Goal: Answer question/provide support: Share knowledge or assist other users

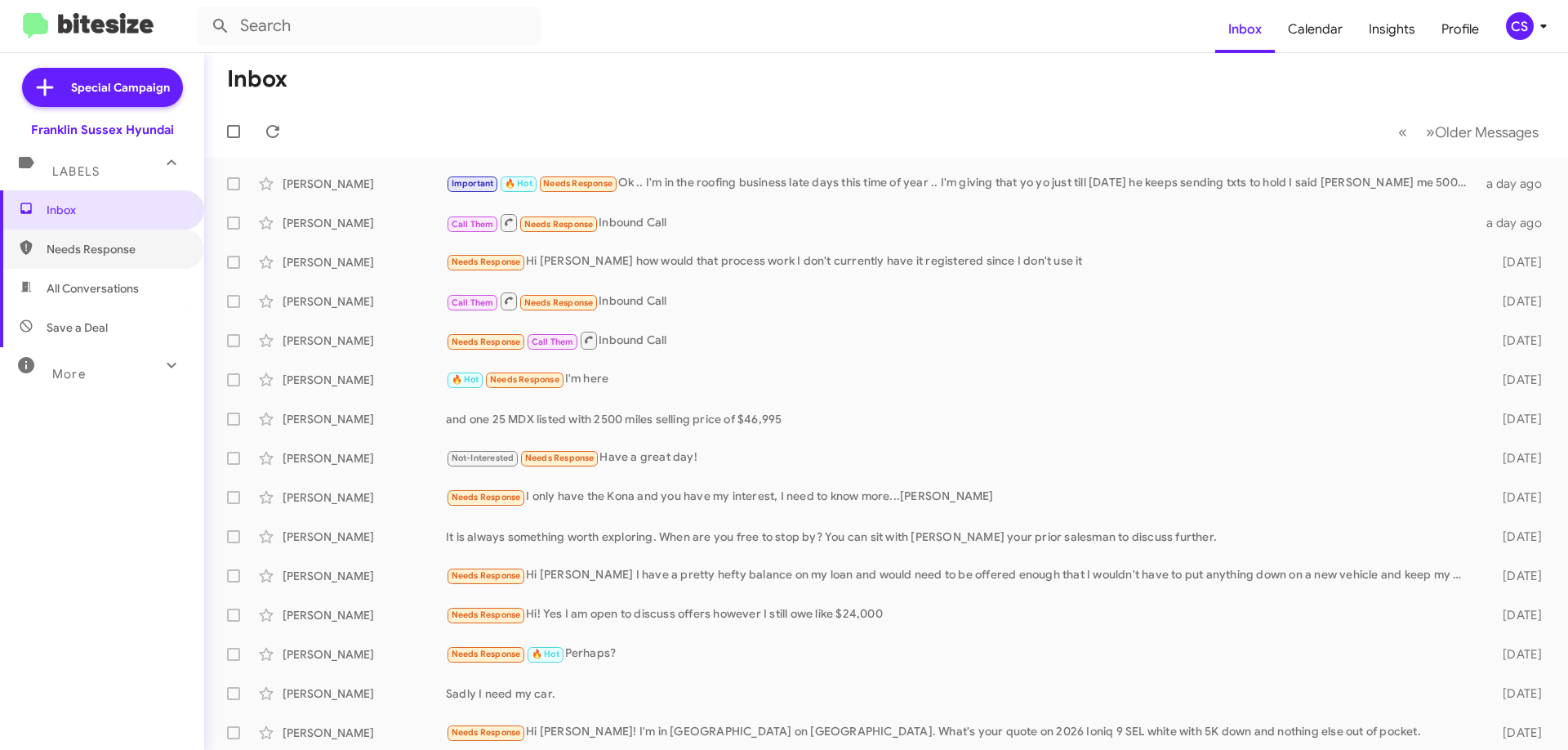
click at [130, 258] on span "Needs Response" at bounding box center [102, 249] width 204 height 39
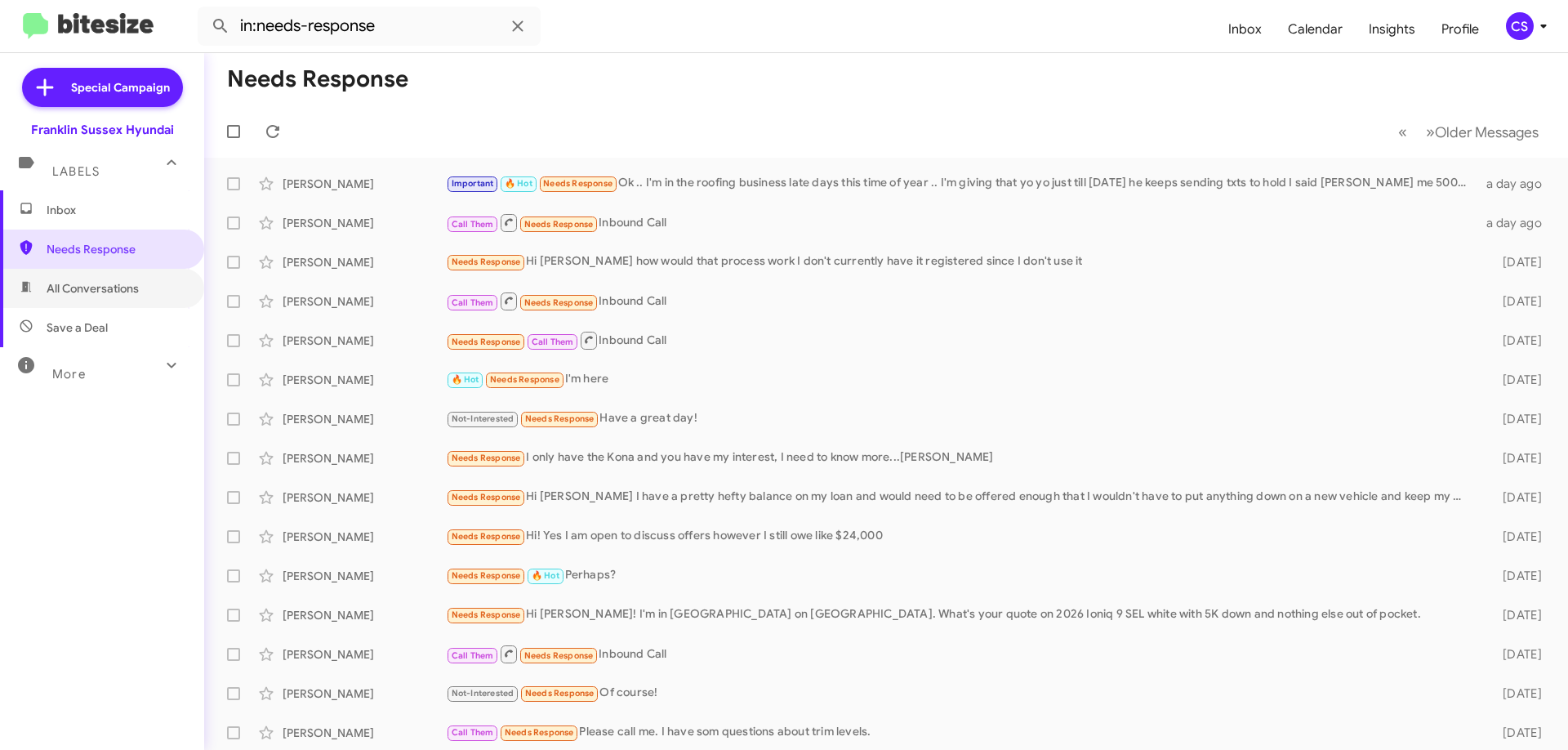
click at [107, 287] on span "All Conversations" at bounding box center [92, 288] width 92 height 16
type input "in:all-conversations"
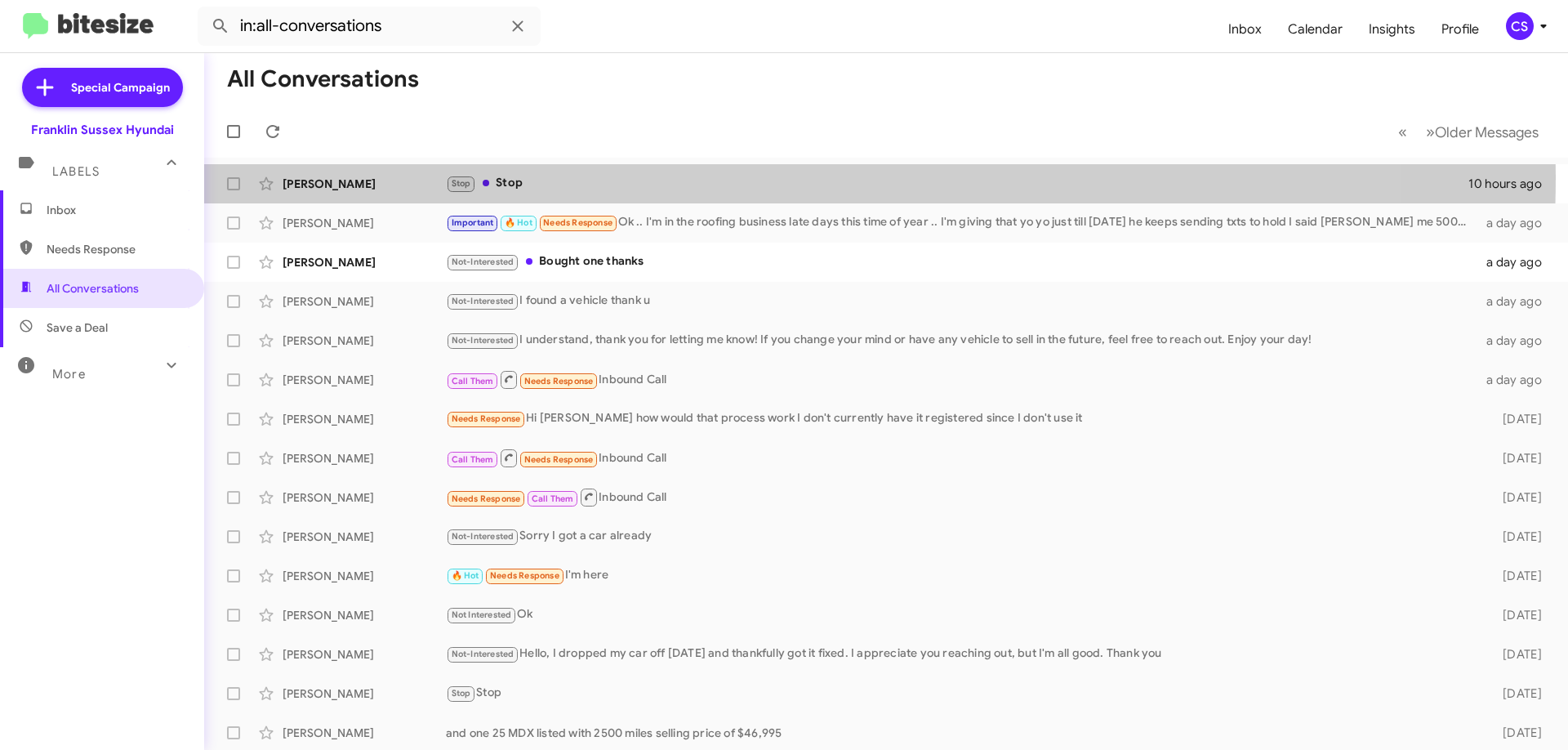
click at [544, 176] on div "Stop Stop" at bounding box center [956, 183] width 1022 height 19
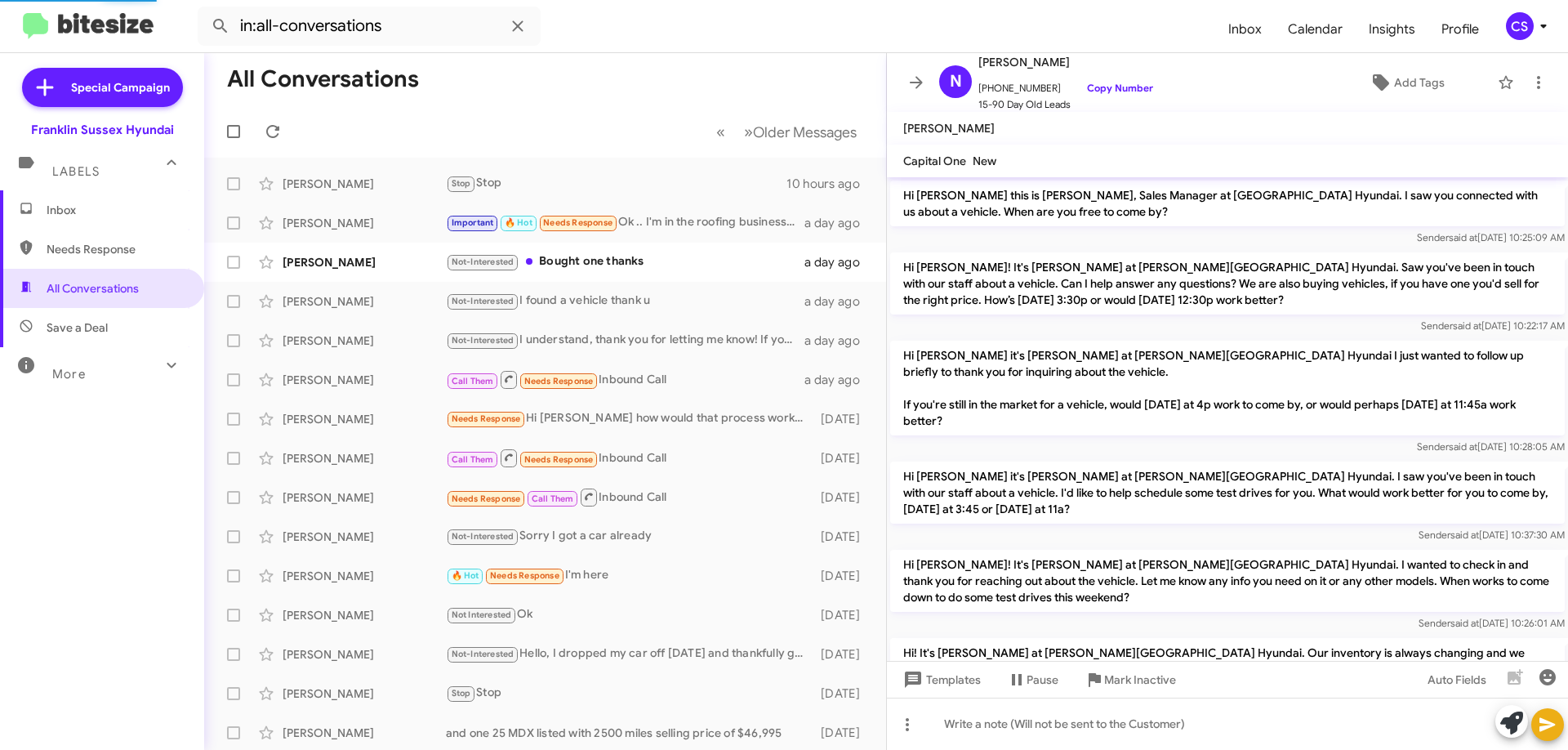
scroll to position [255, 0]
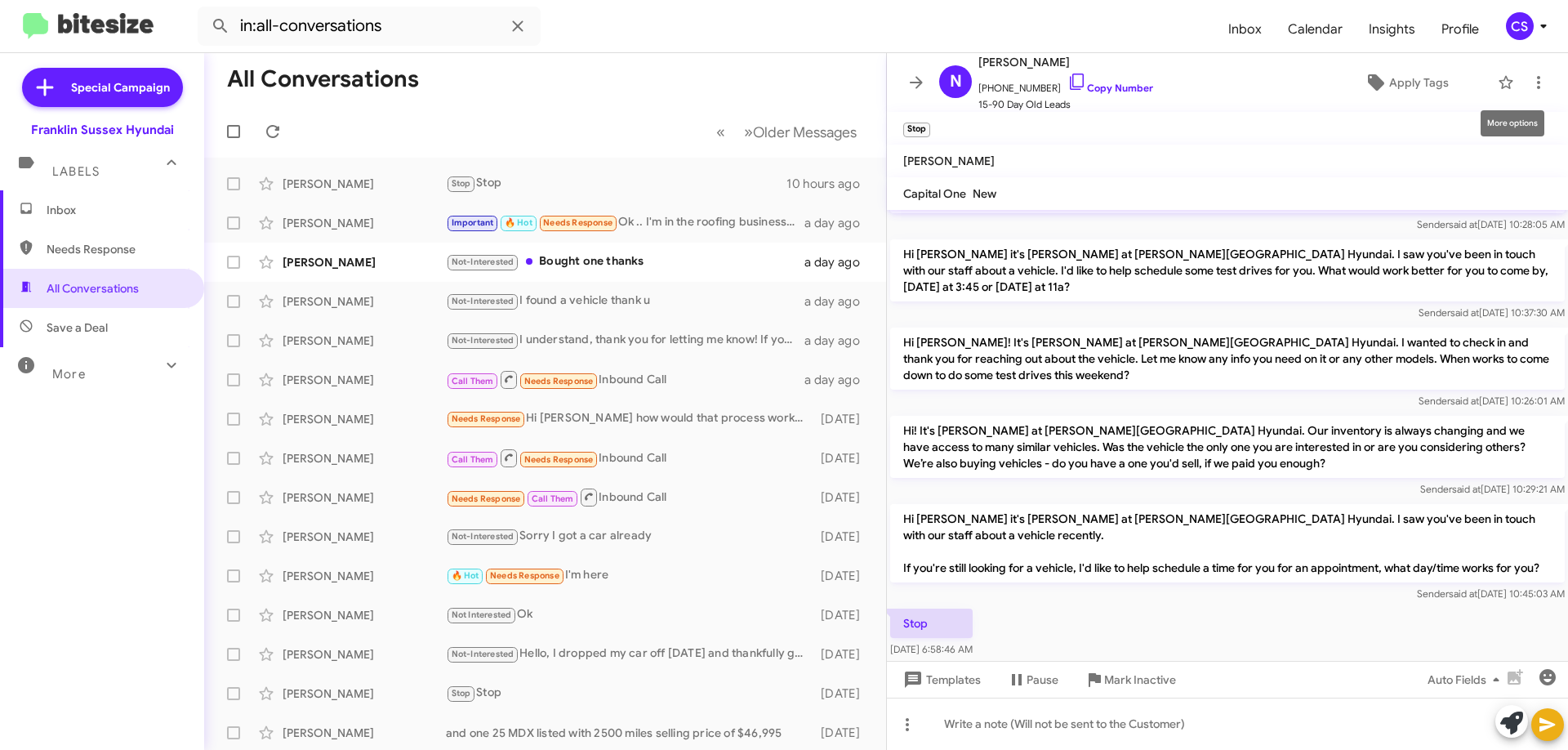
click at [1532, 80] on icon at bounding box center [1538, 82] width 20 height 20
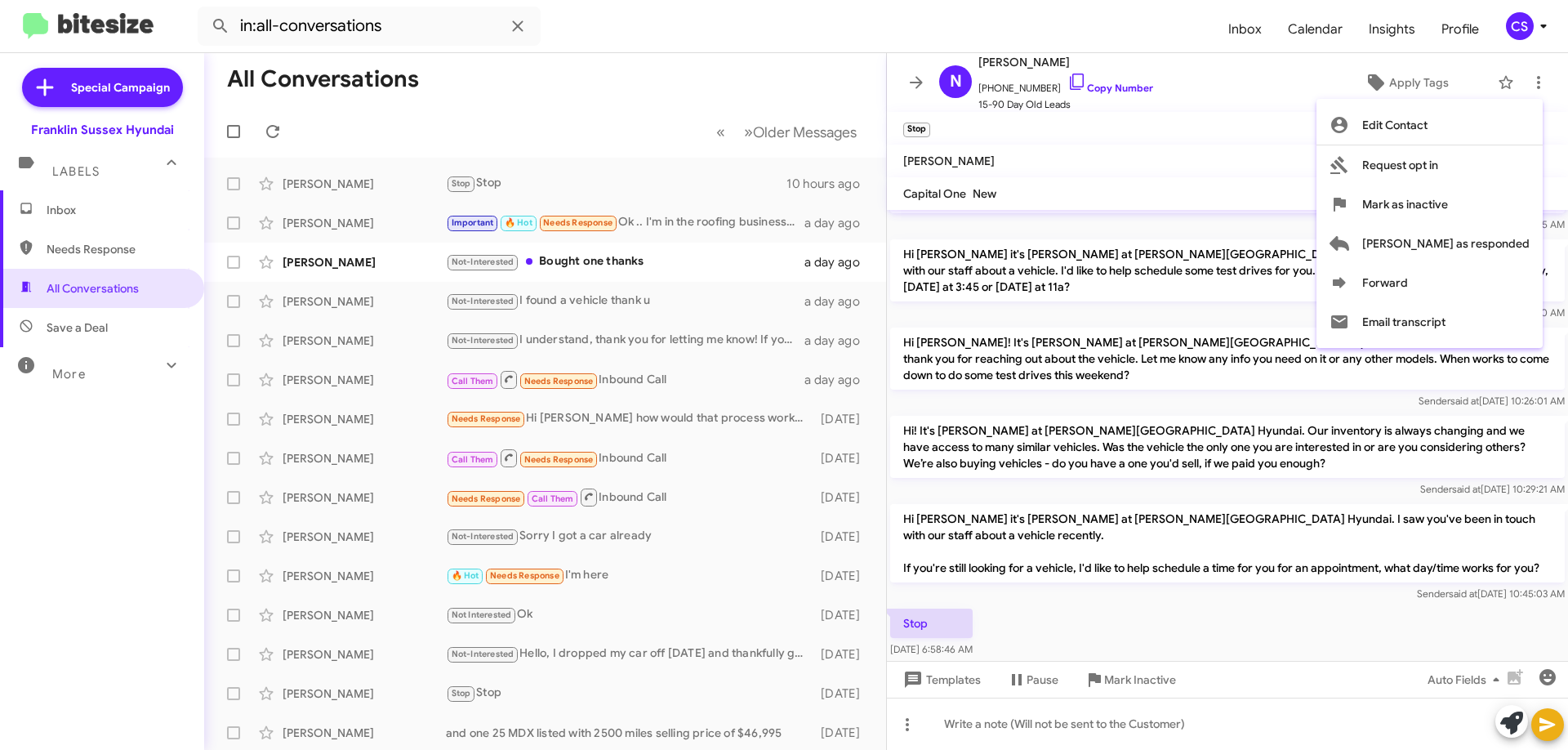
click at [1148, 680] on div at bounding box center [784, 375] width 1568 height 750
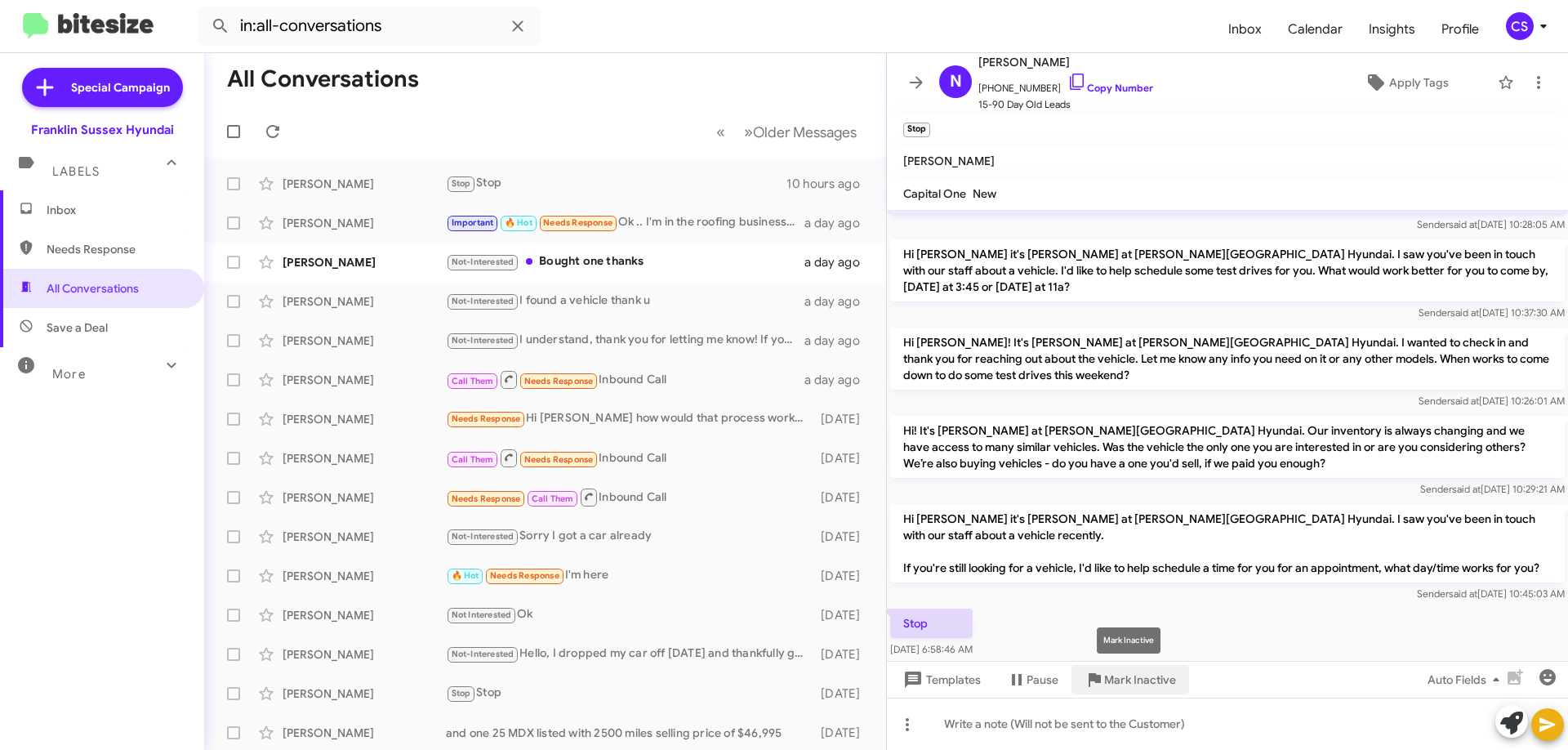
click at [1148, 680] on span "Mark Inactive" at bounding box center [1139, 679] width 72 height 29
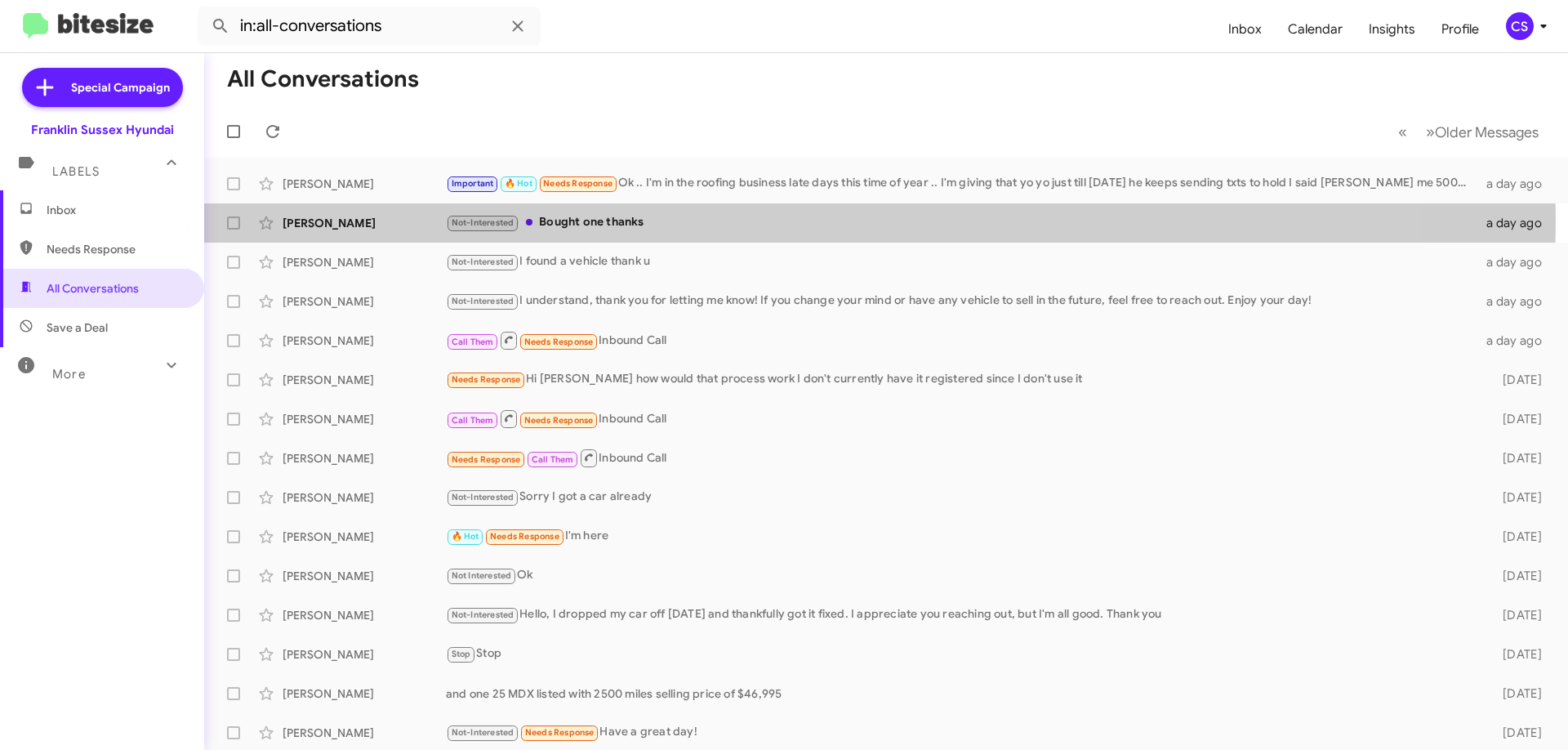
click at [763, 220] on div "Not-Interested Bought one thanks" at bounding box center [961, 223] width 1031 height 19
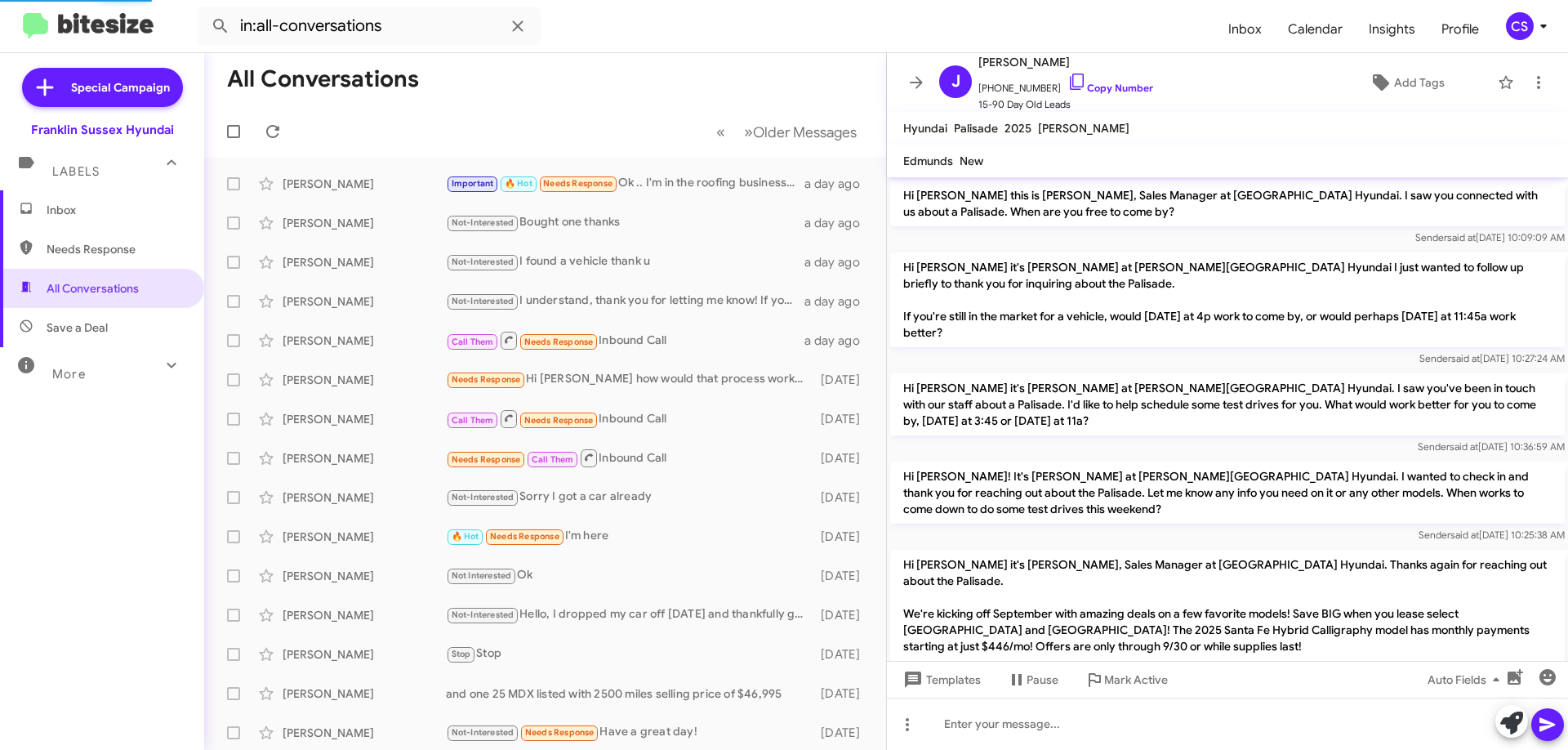
scroll to position [262, 0]
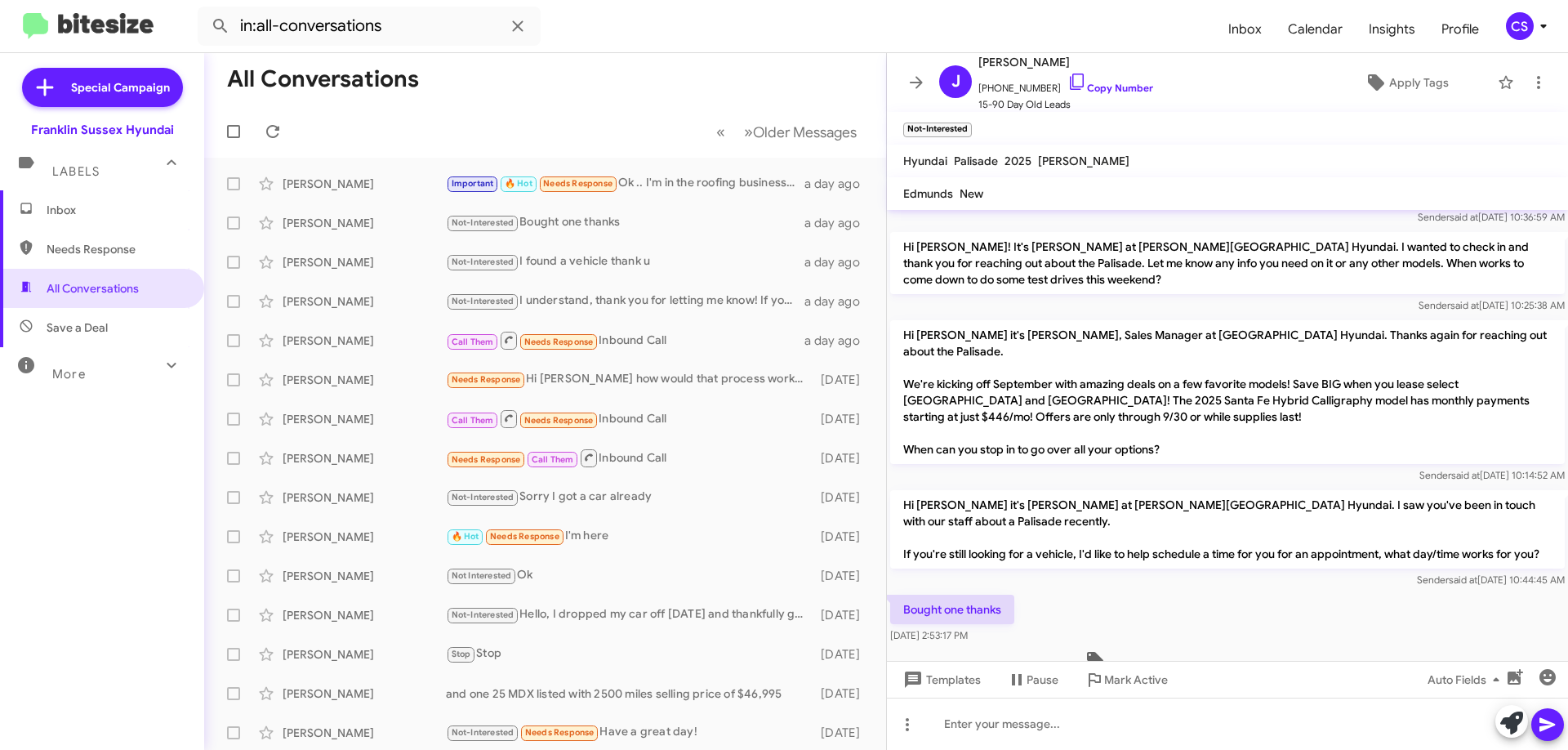
click at [701, 261] on div "Not-Interested I found a vehicle thank u" at bounding box center [625, 262] width 359 height 19
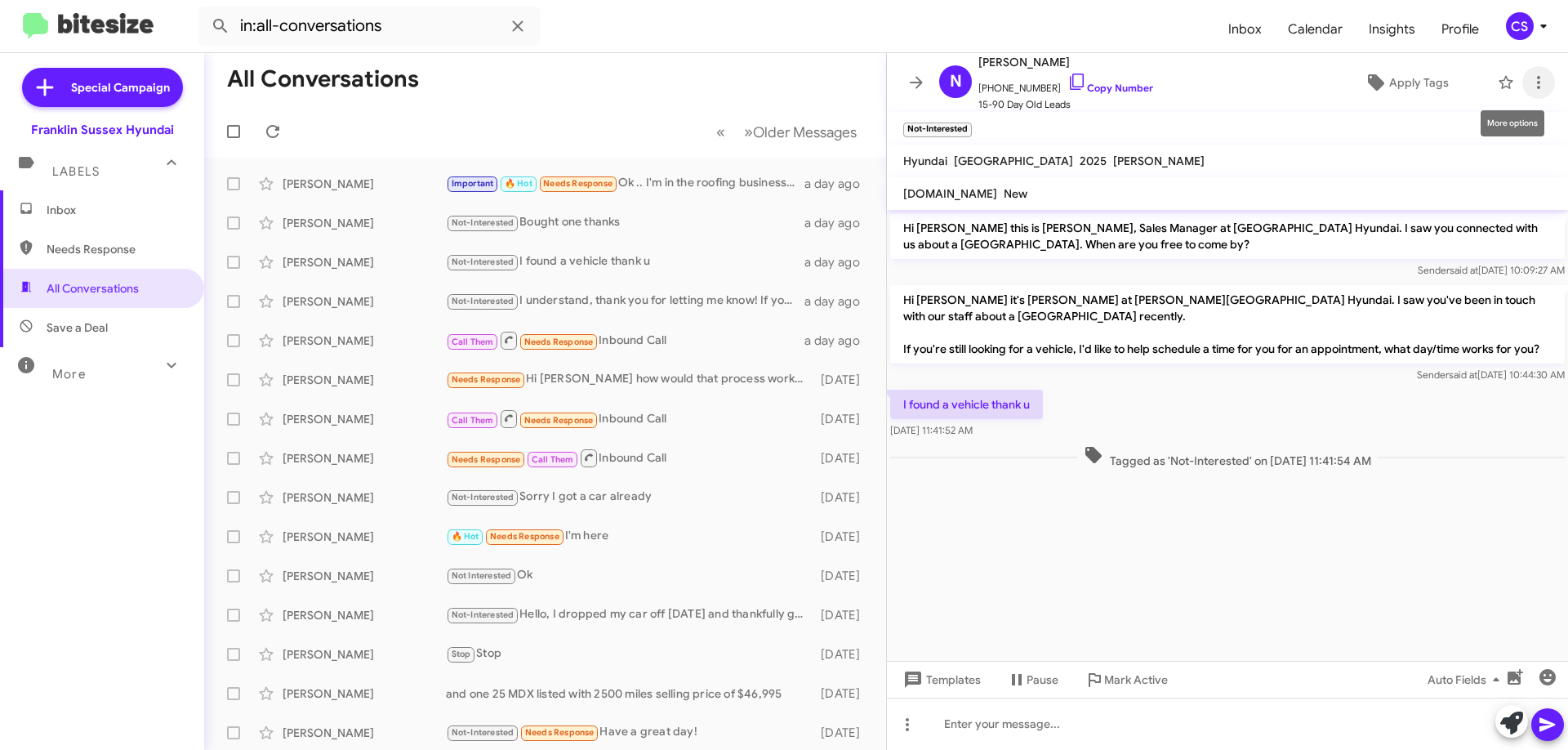
click at [1537, 84] on icon at bounding box center [1539, 82] width 3 height 13
